Goal: Information Seeking & Learning: Learn about a topic

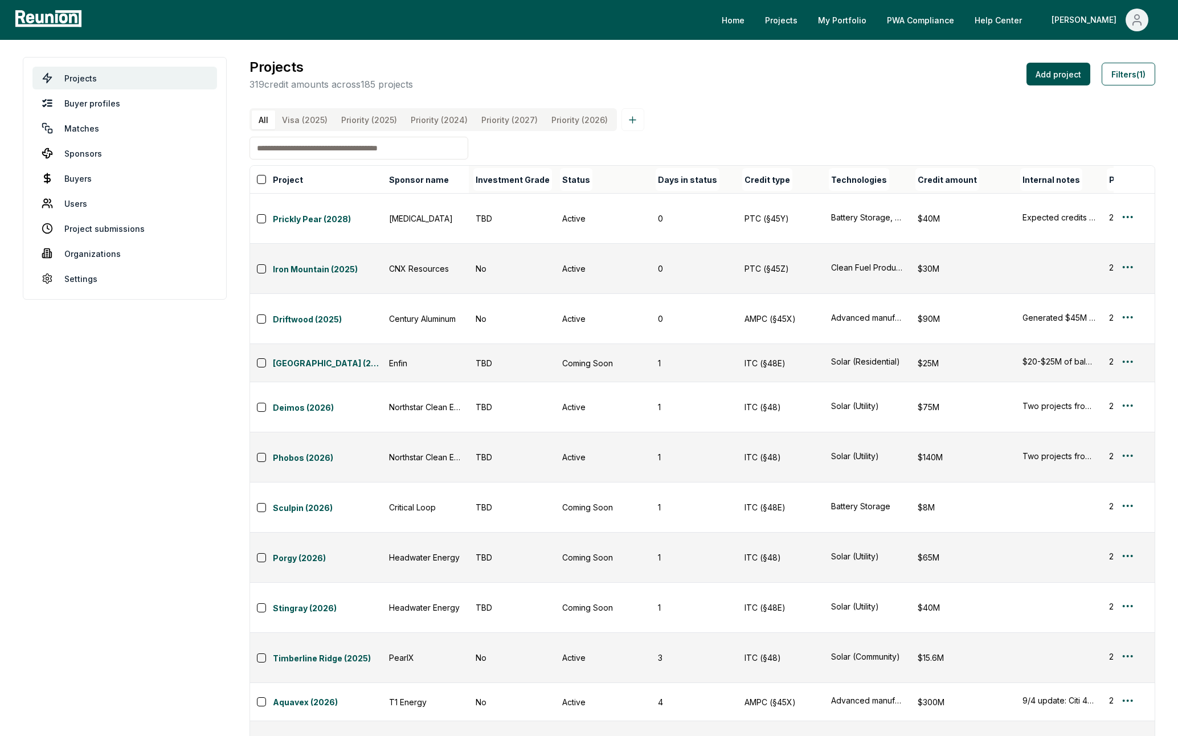
click at [967, 178] on button "Credit amount" at bounding box center [947, 179] width 64 height 23
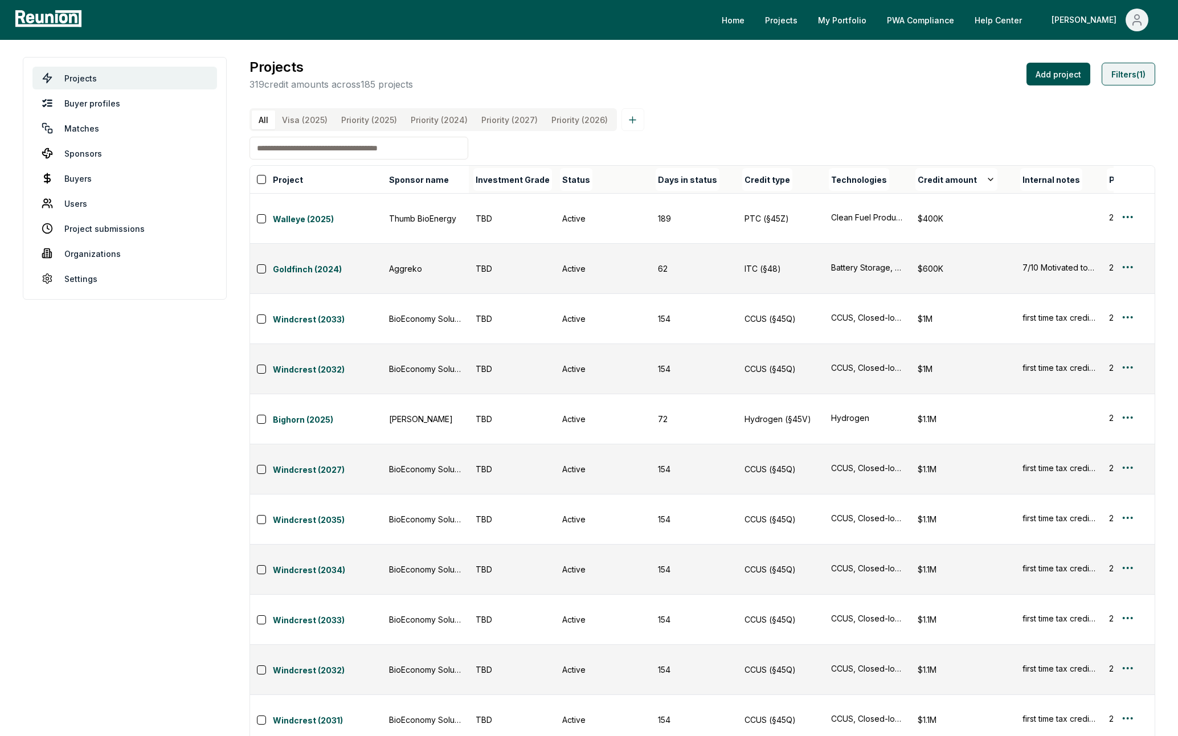
click at [1111, 76] on button "Filters (1)" at bounding box center [1129, 74] width 54 height 23
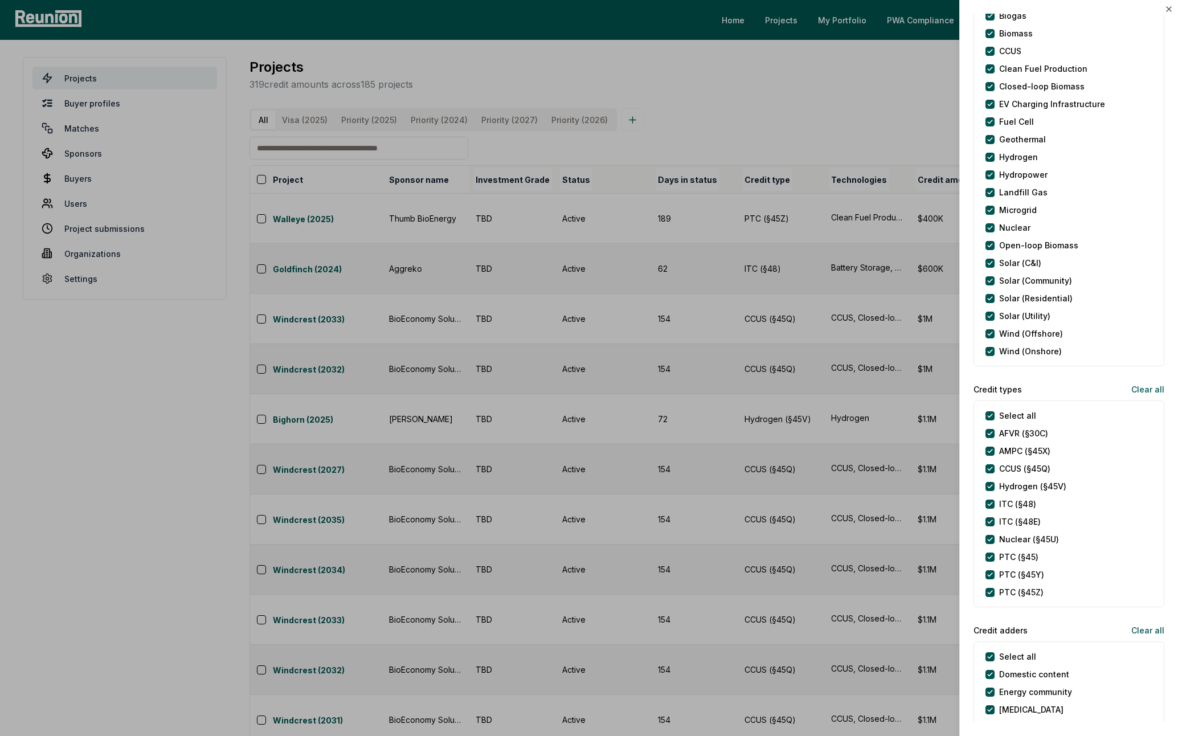
scroll to position [110, 0]
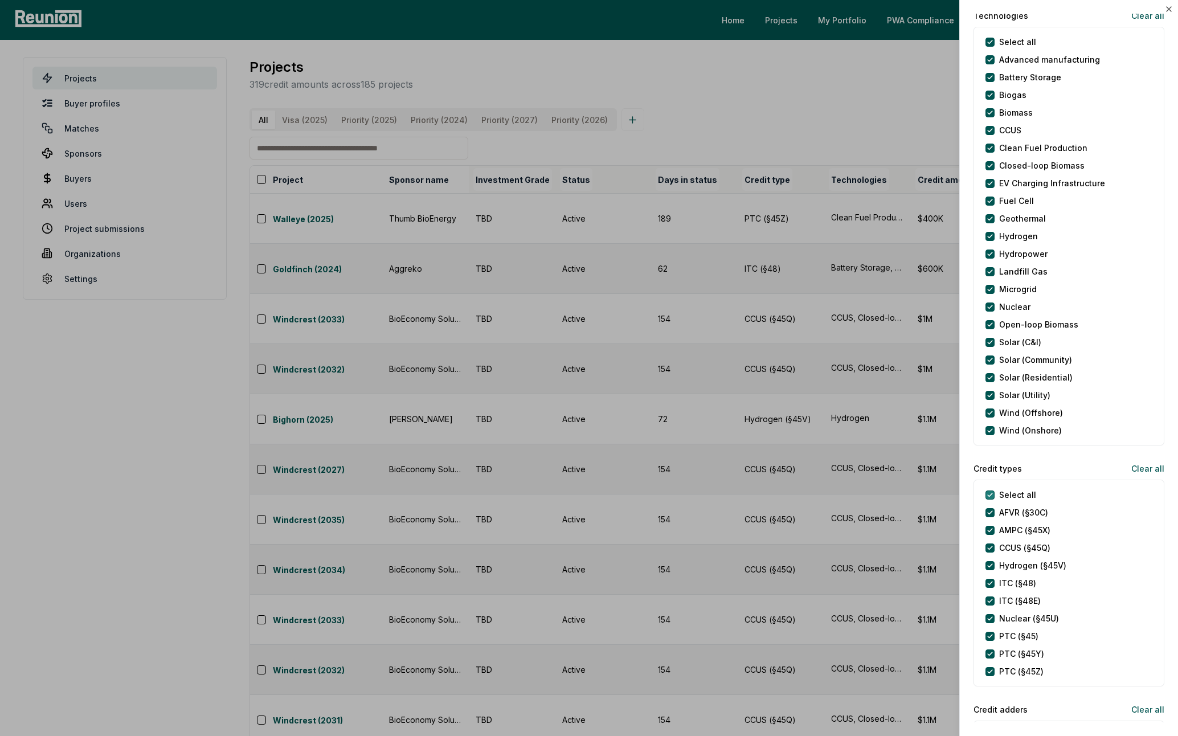
click at [990, 491] on types "Select all" at bounding box center [989, 494] width 9 height 9
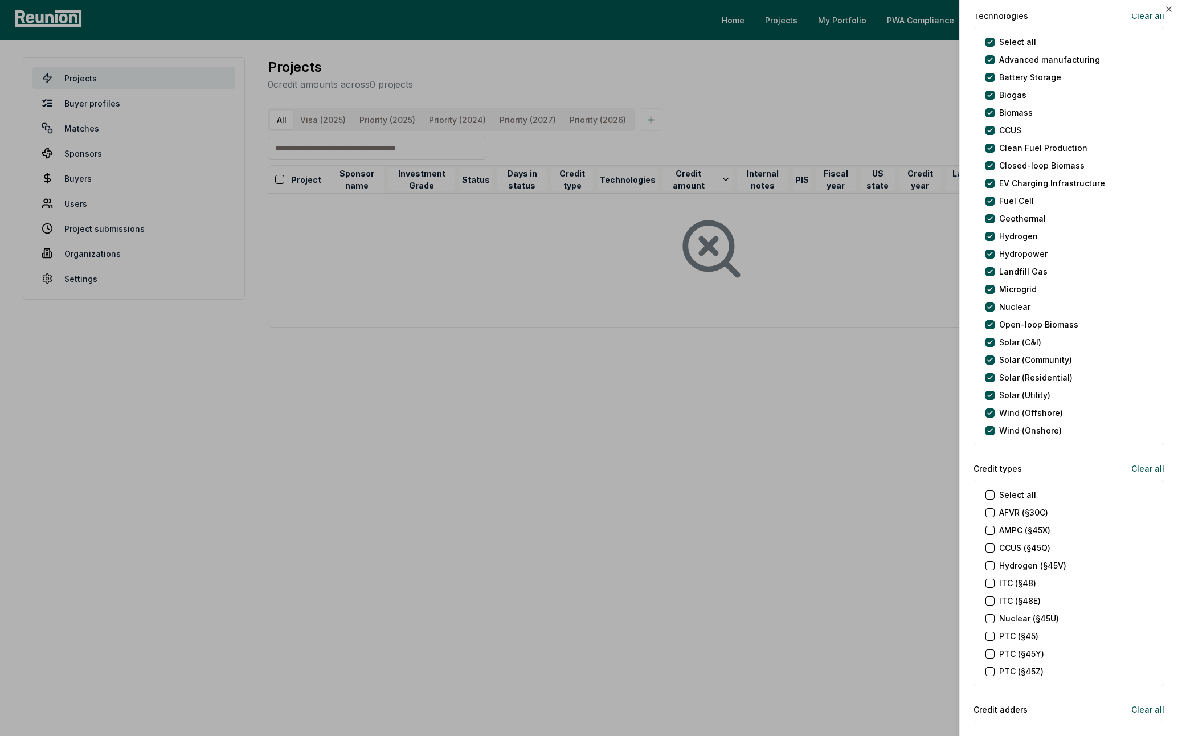
click at [993, 584] on \(§48\) "ITC (§48)" at bounding box center [989, 583] width 9 height 9
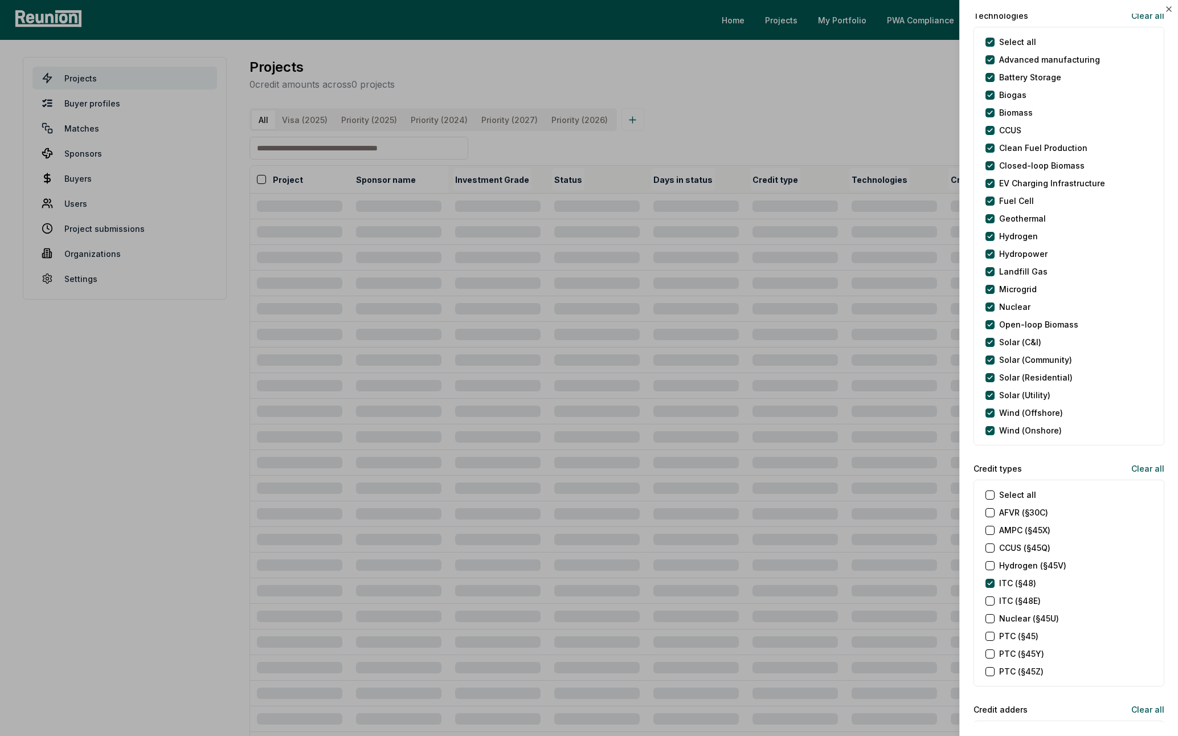
click at [991, 600] on \(§48E\) "ITC (§48E)" at bounding box center [989, 600] width 9 height 9
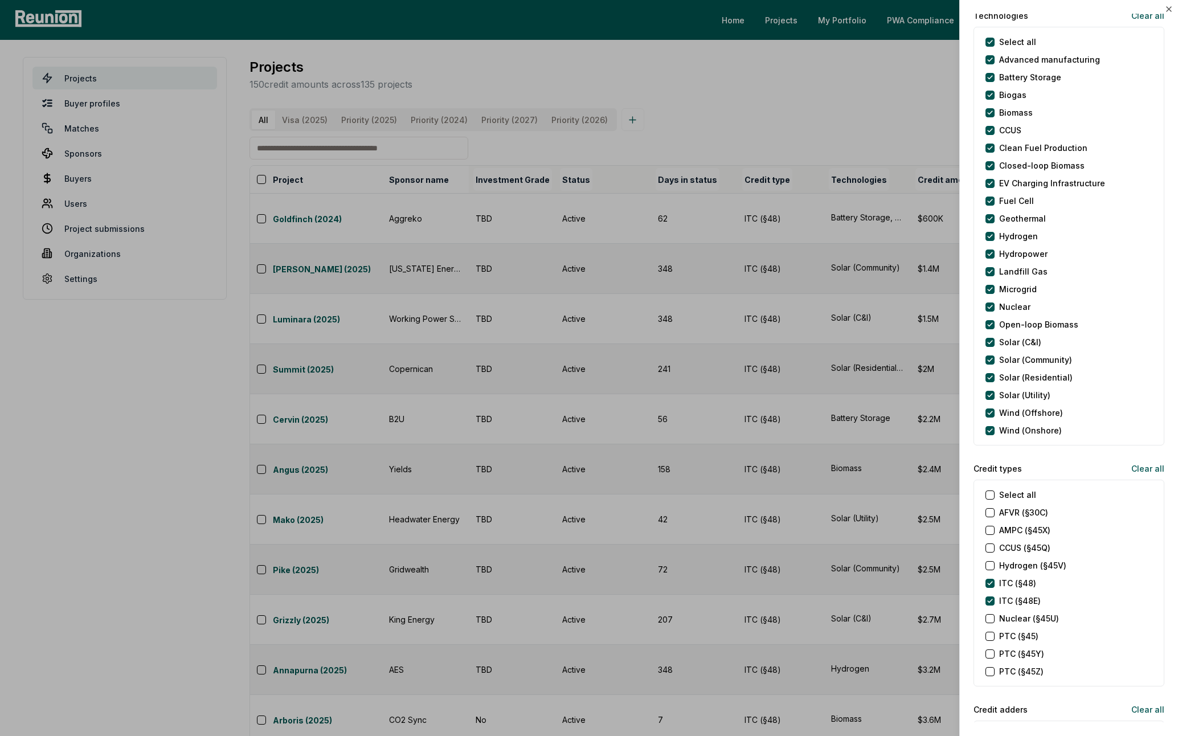
click at [990, 529] on \(§45X\) "AMPC (§45X)" at bounding box center [989, 530] width 9 height 9
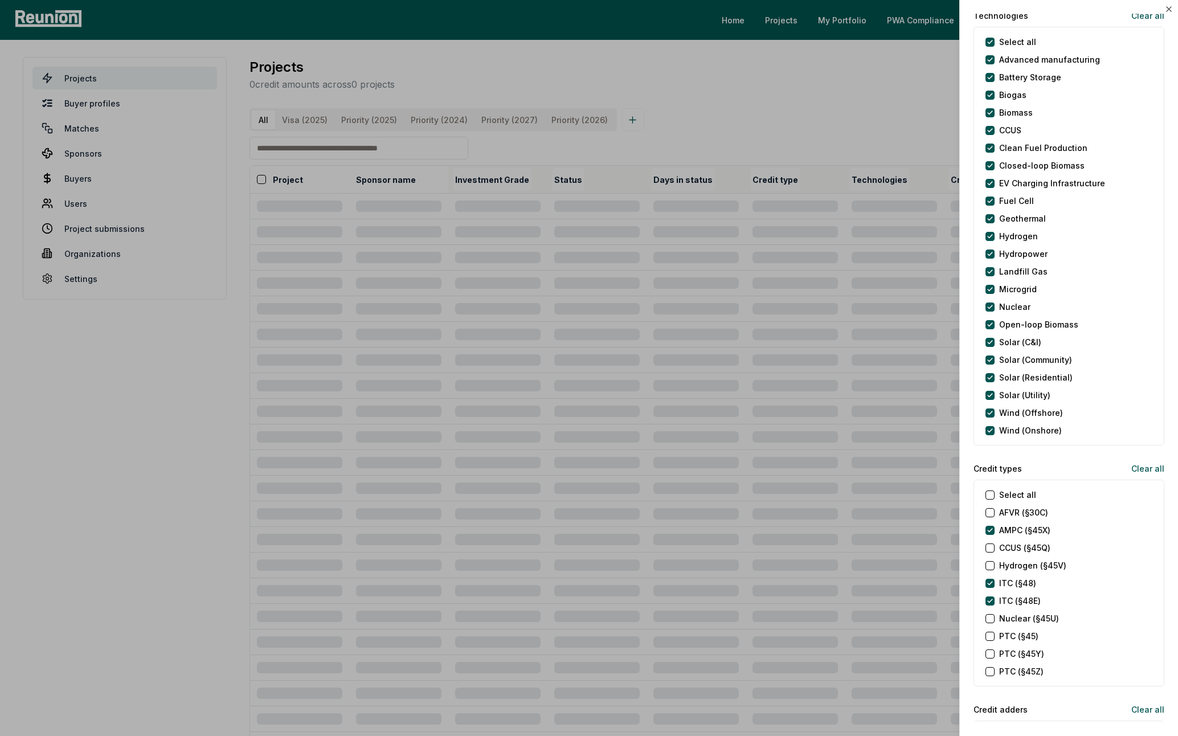
click at [184, 556] on div at bounding box center [589, 368] width 1178 height 736
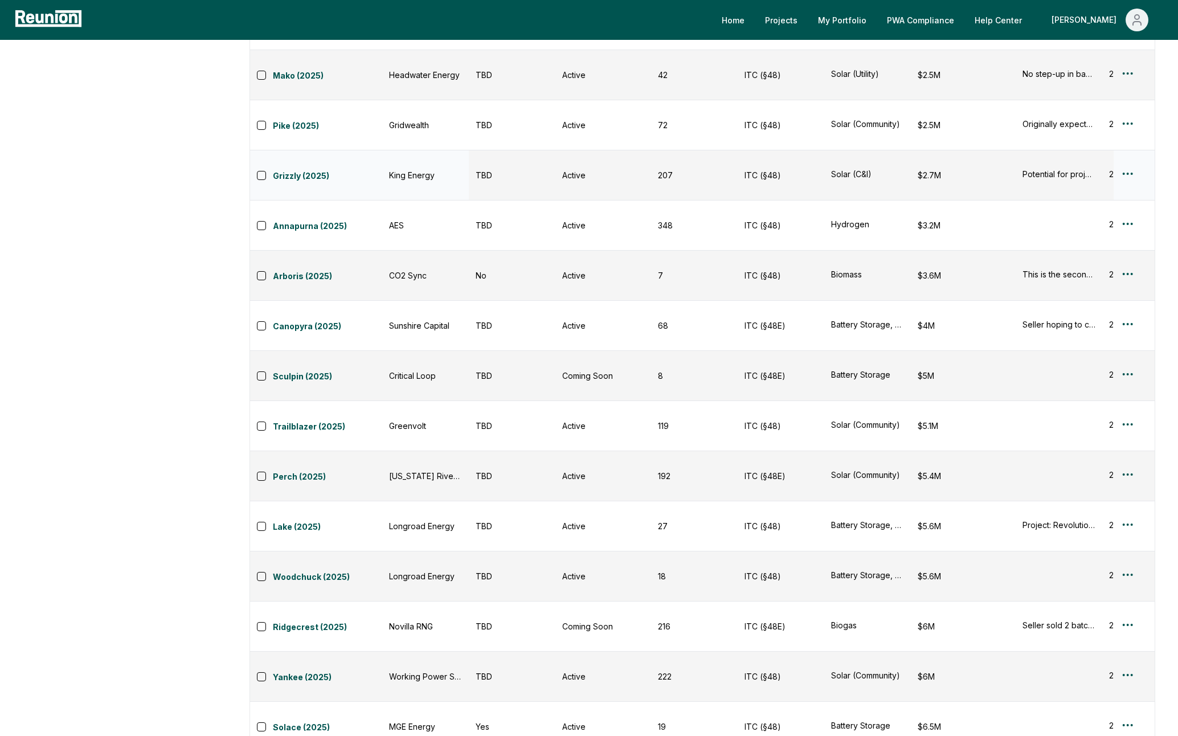
scroll to position [0, 0]
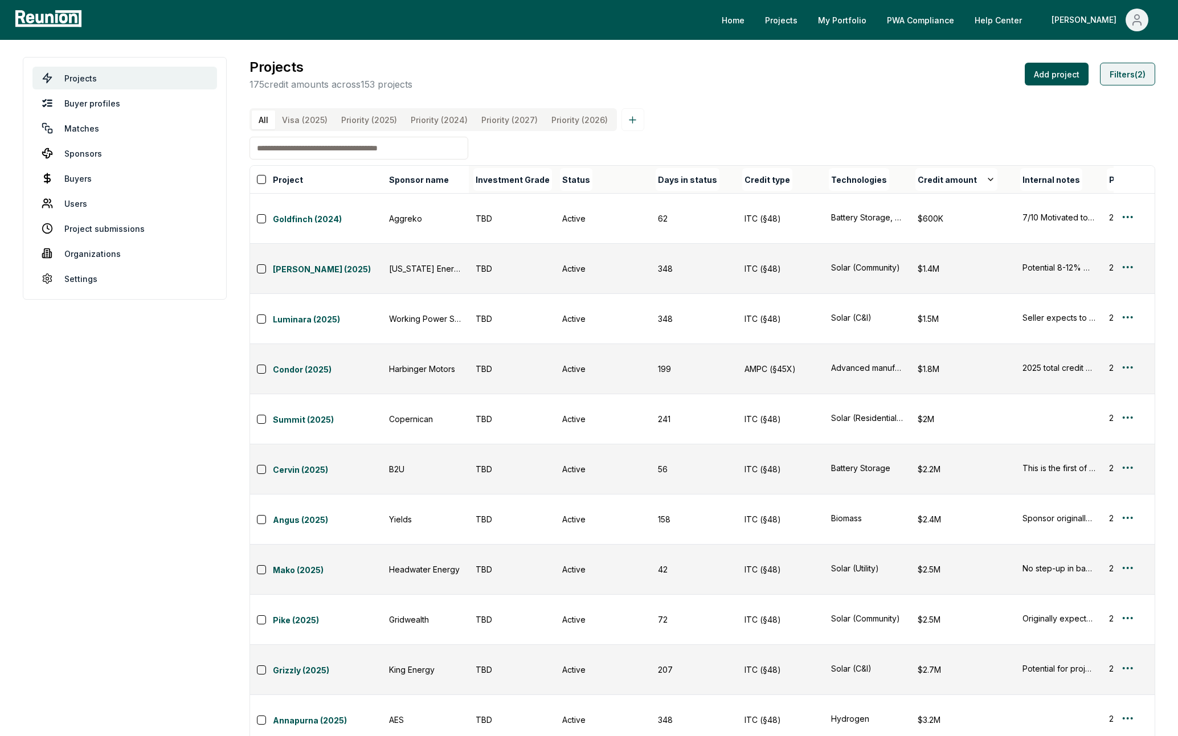
click at [1121, 63] on button "Filters (2)" at bounding box center [1127, 74] width 55 height 23
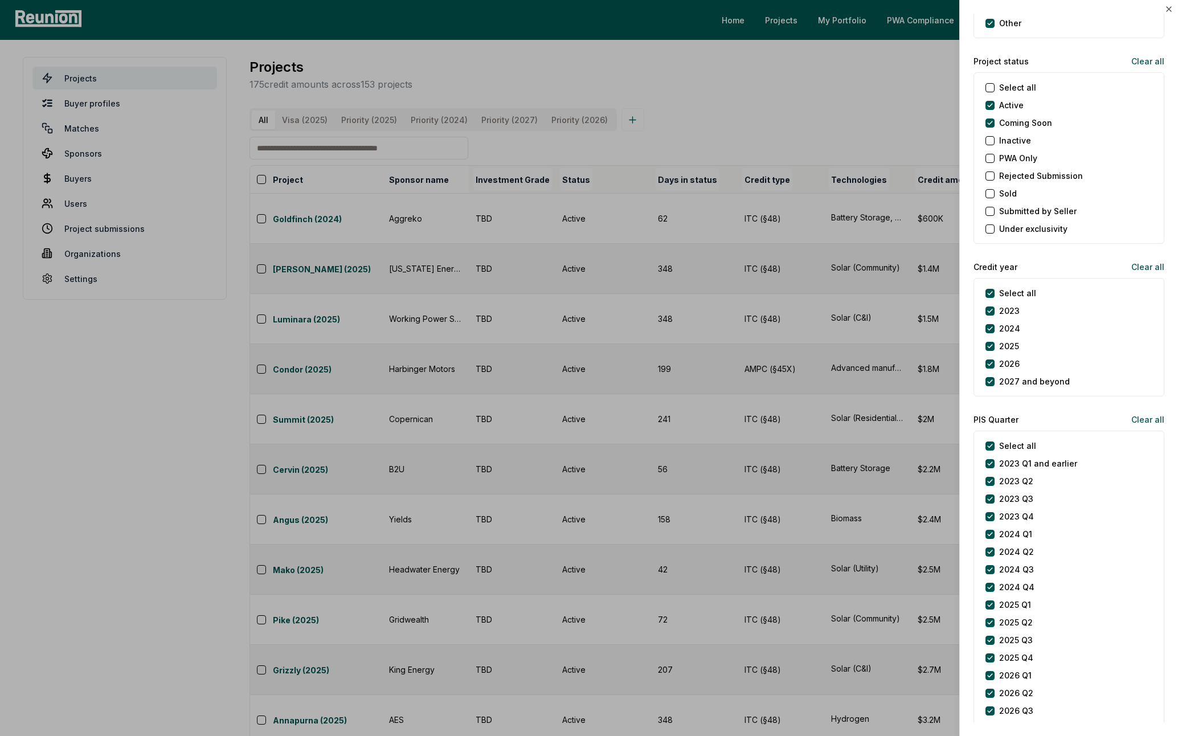
scroll to position [1222, 0]
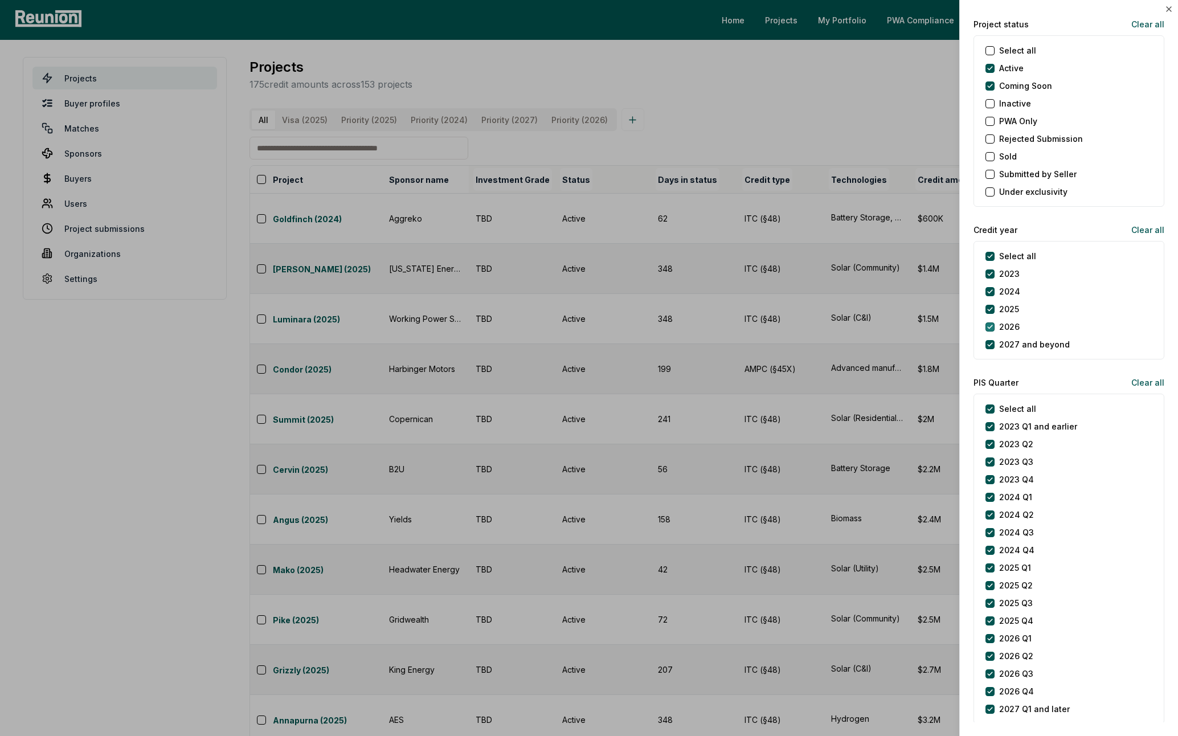
click at [989, 325] on button "2026" at bounding box center [989, 326] width 9 height 9
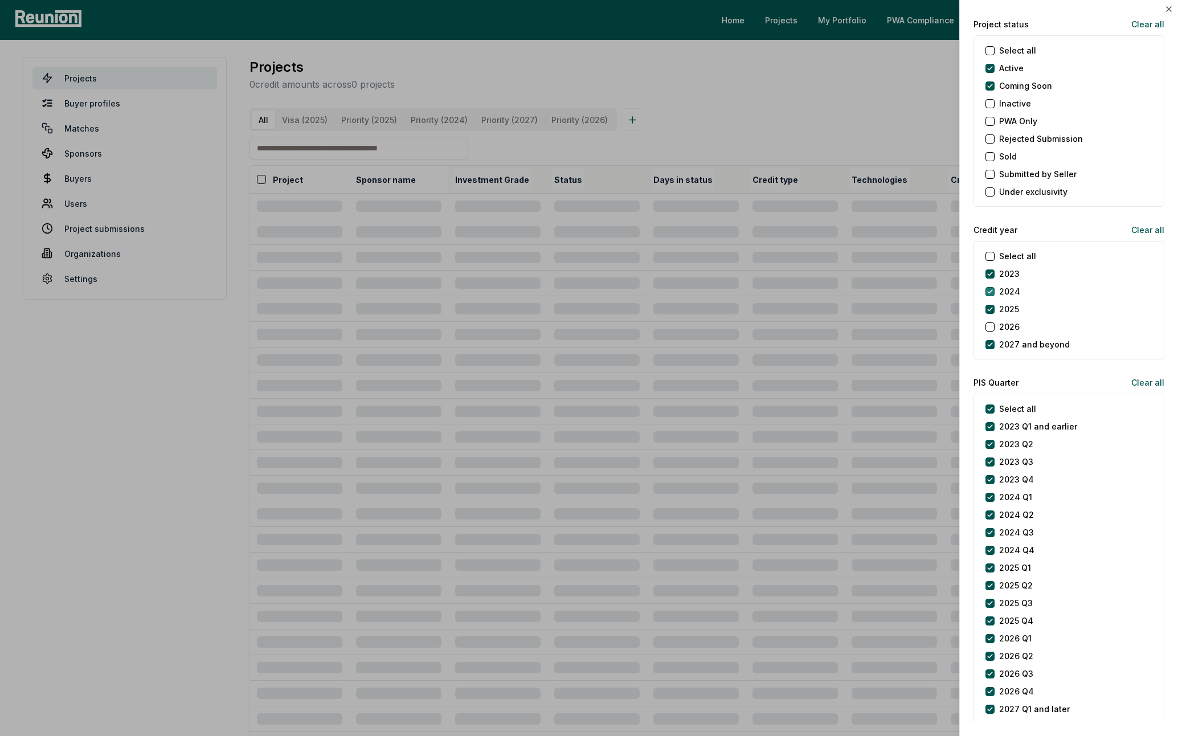
click at [993, 292] on button "2024" at bounding box center [989, 291] width 9 height 9
drag, startPoint x: 993, startPoint y: 275, endPoint x: 996, endPoint y: 283, distance: 8.7
click at [993, 275] on button "2023" at bounding box center [989, 273] width 9 height 9
click at [991, 347] on beyond "2027 and beyond" at bounding box center [989, 344] width 9 height 9
click at [872, 95] on div at bounding box center [589, 368] width 1178 height 736
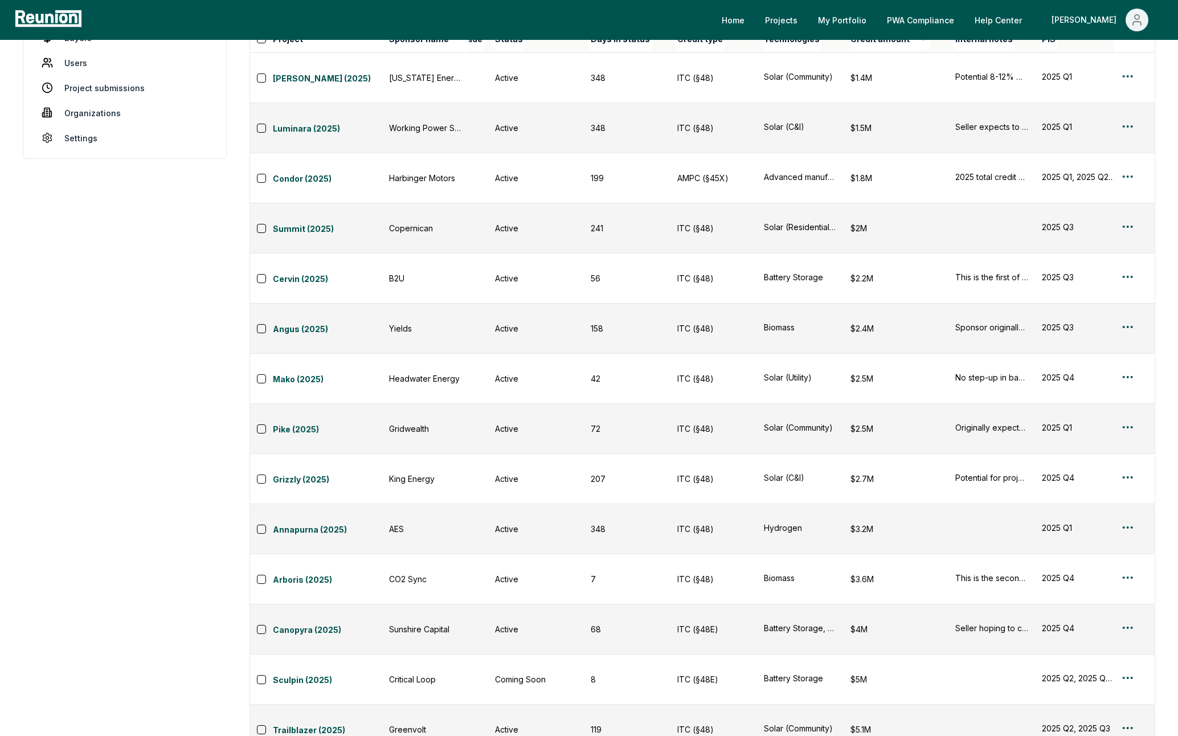
scroll to position [0, 0]
